Goal: Information Seeking & Learning: Learn about a topic

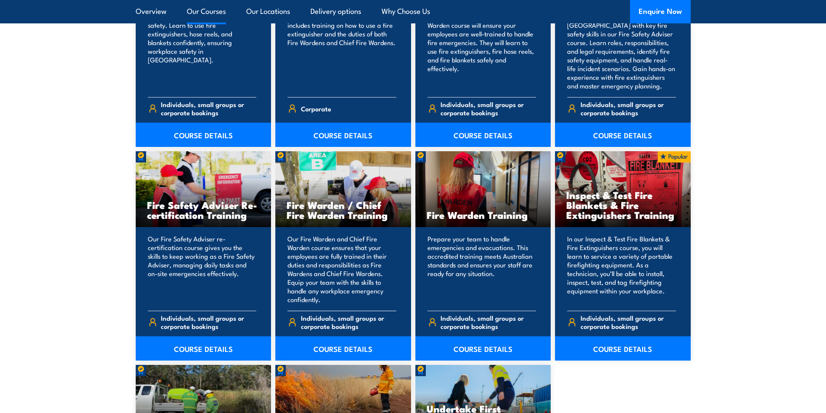
scroll to position [1041, 0]
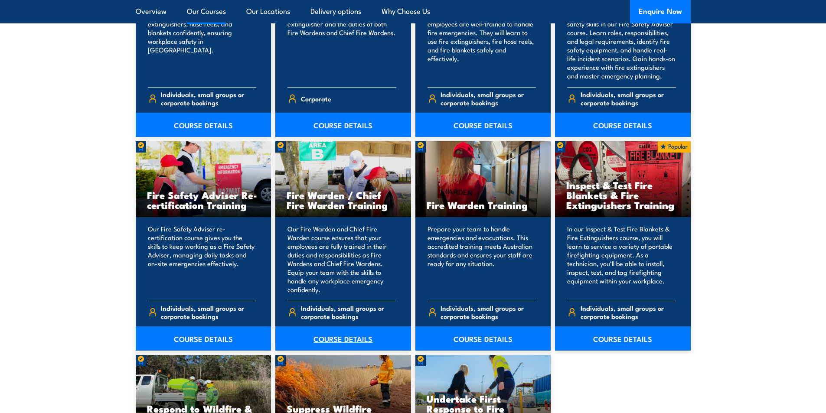
click at [327, 338] on link "COURSE DETAILS" at bounding box center [343, 339] width 136 height 24
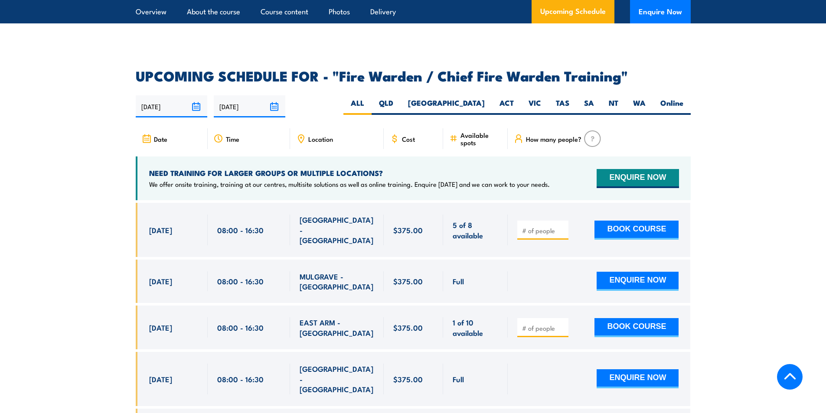
scroll to position [1475, 0]
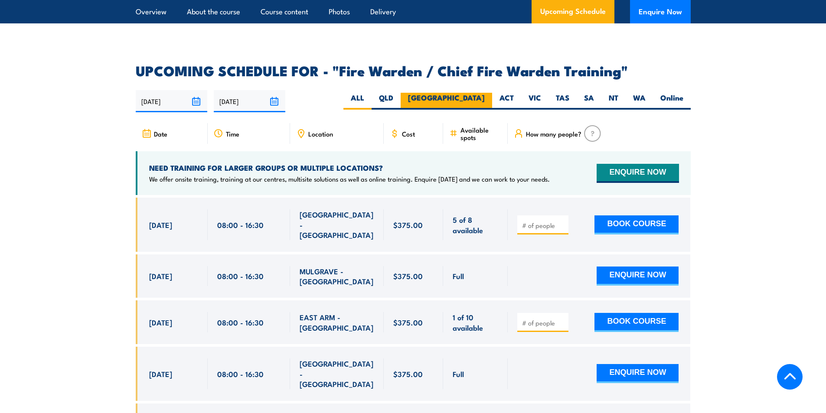
click at [475, 93] on label "NSW" at bounding box center [447, 101] width 92 height 17
click at [485, 93] on input "NSW" at bounding box center [488, 96] width 6 height 6
radio input "true"
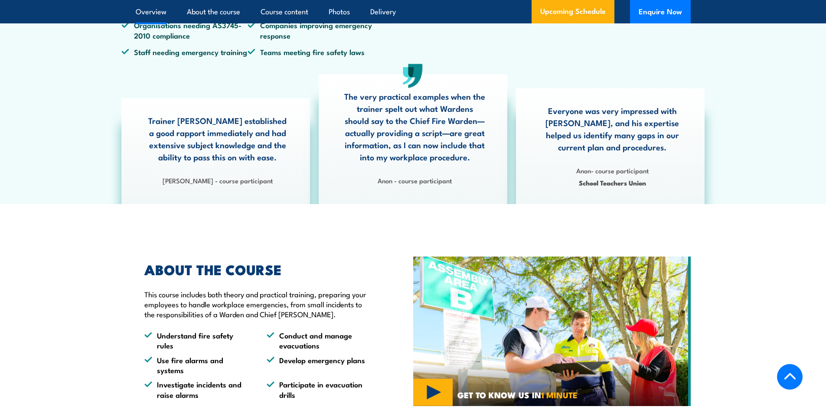
scroll to position [304, 0]
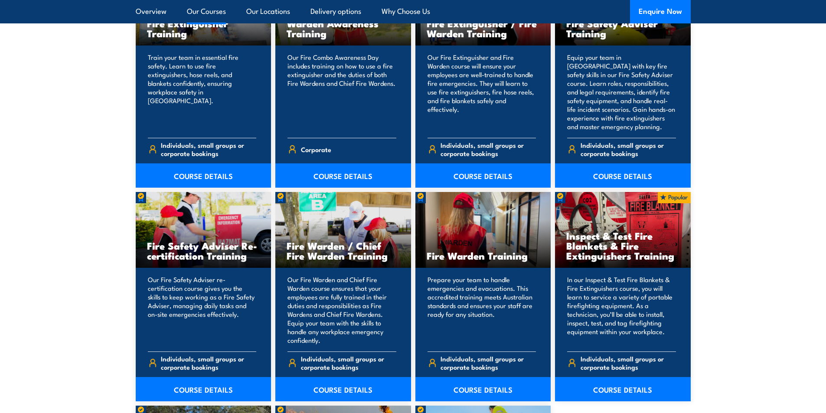
scroll to position [868, 0]
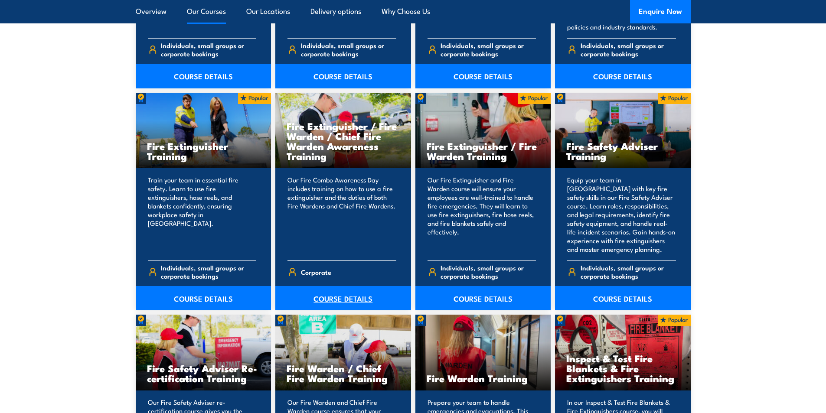
click at [331, 297] on link "COURSE DETAILS" at bounding box center [343, 298] width 136 height 24
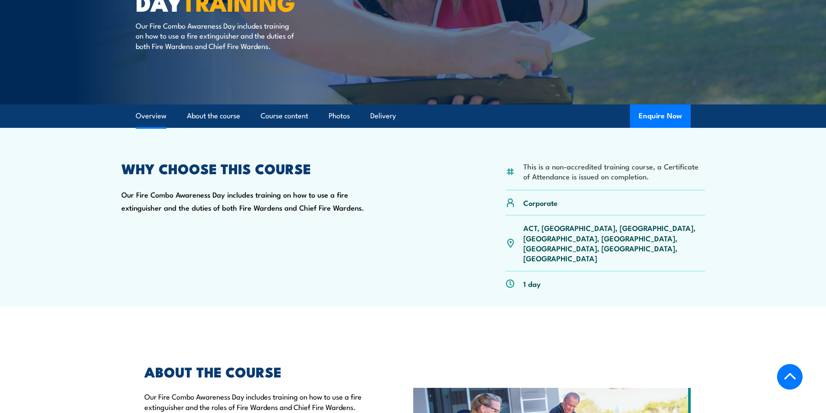
scroll to position [43, 0]
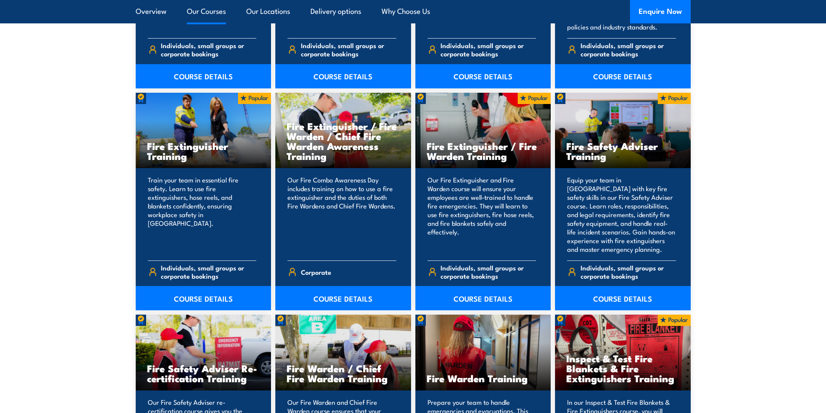
scroll to position [868, 0]
